Goal: Navigation & Orientation: Go to known website

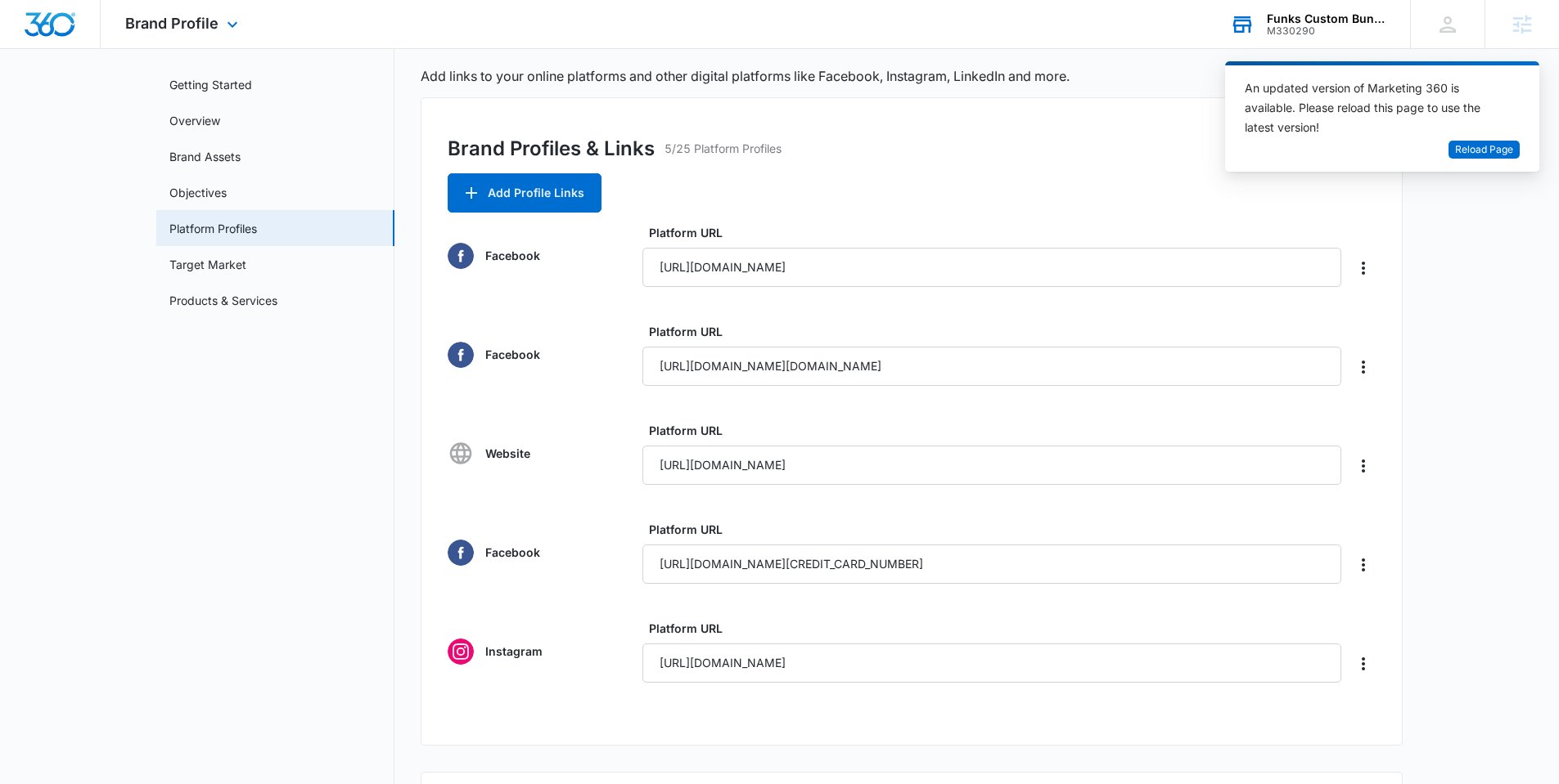
click at [1315, 20] on div "Funks Custom Bunkbeds, Furniture & Sawmill" at bounding box center [1326, 18] width 120 height 13
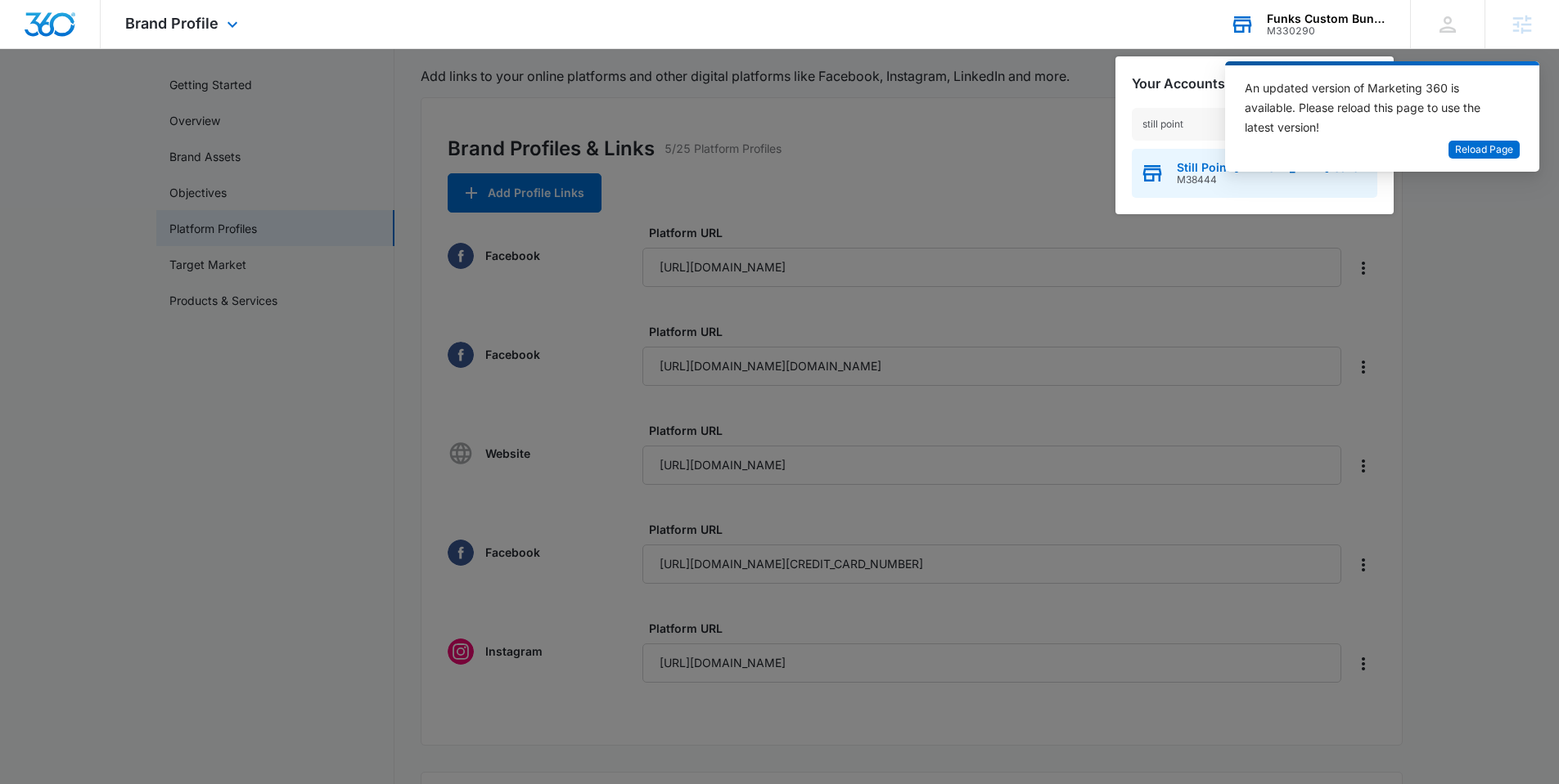
type input "still point"
click at [1182, 171] on span "Still Point [MEDICAL_DATA] Care" at bounding box center [1268, 167] width 181 height 13
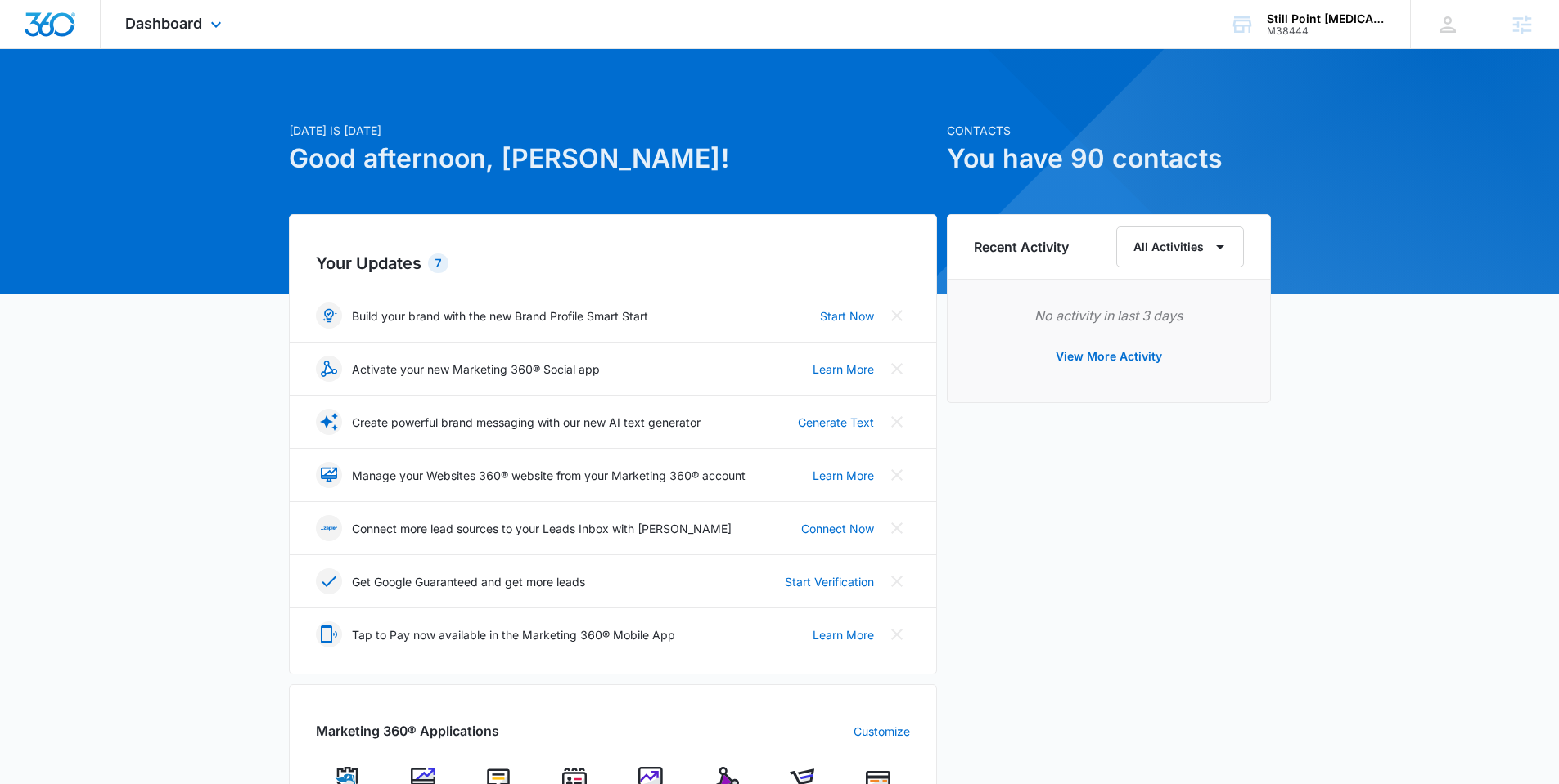
click at [204, 27] on div "Dashboard Apps Reputation Websites Forms CRM Email Social Shop Payments POS Con…" at bounding box center [175, 24] width 150 height 48
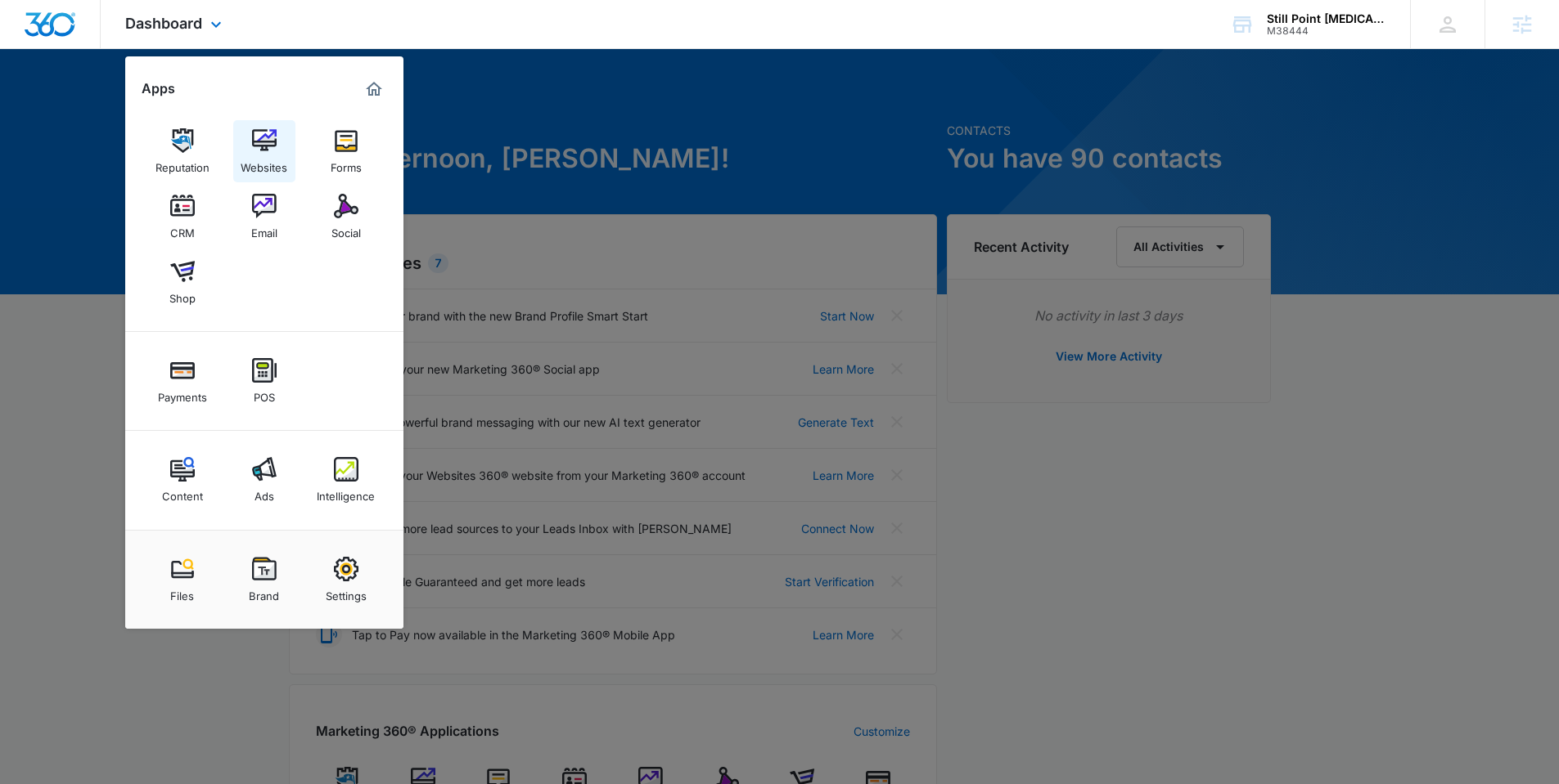
click at [260, 142] on img at bounding box center [264, 140] width 24 height 24
